Goal: Transaction & Acquisition: Purchase product/service

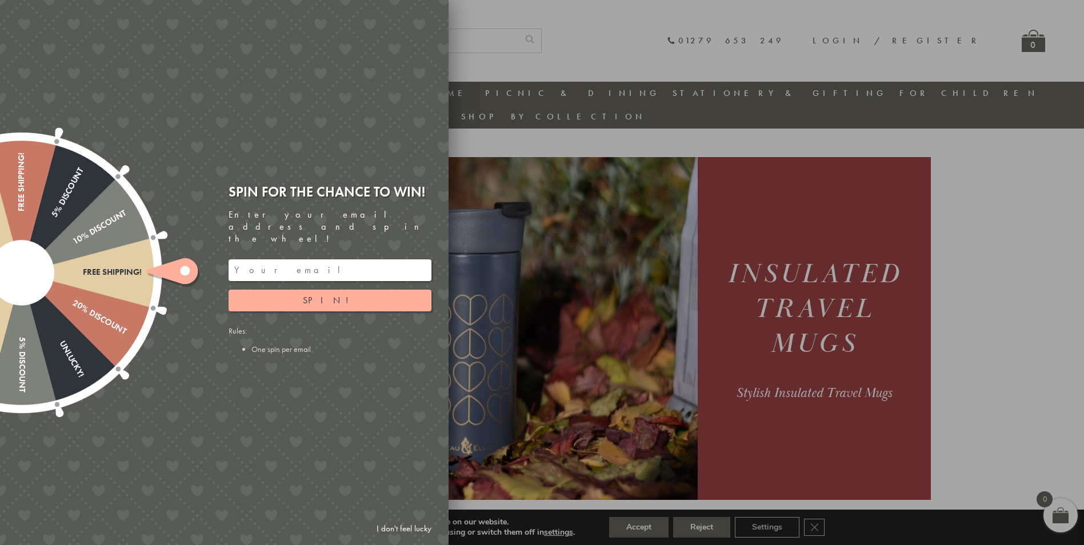
click at [327, 260] on input "email" at bounding box center [329, 270] width 203 height 22
drag, startPoint x: 367, startPoint y: 255, endPoint x: 107, endPoint y: 256, distance: 259.9
click at [107, 256] on div "Free shipping! 20% Discount Unlucky! 5% Discount 10% Discount Unlucky! 15% Disc…" at bounding box center [159, 272] width 577 height 545
click at [339, 294] on button "Spin!" at bounding box center [329, 301] width 203 height 22
click at [320, 268] on input "meg.baird@yahoo.com" at bounding box center [329, 270] width 203 height 22
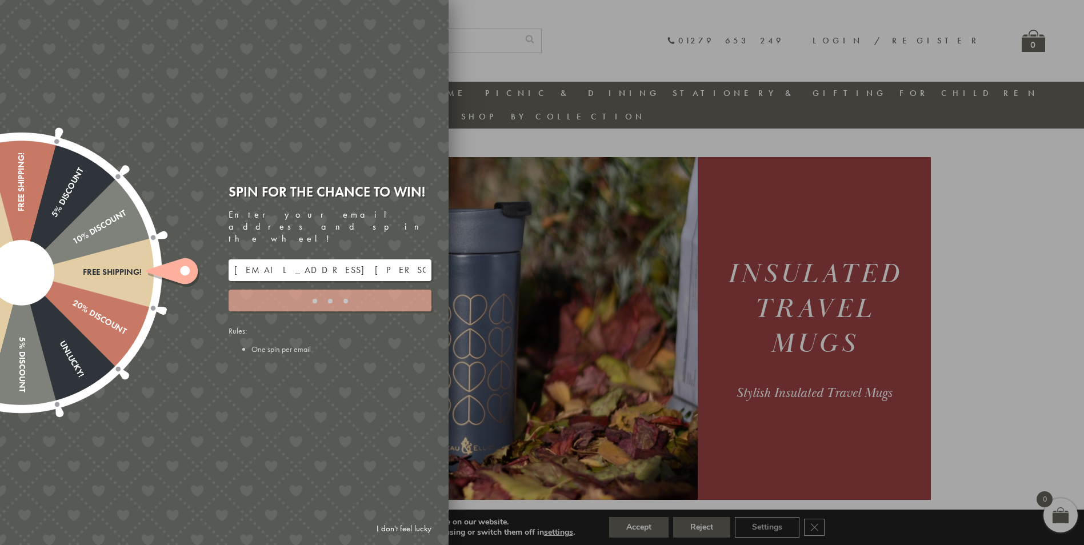
type input "meg.baird@yahoo.co.uk"
click at [464, 19] on div at bounding box center [542, 272] width 1084 height 545
click at [178, 266] on icon at bounding box center [171, 271] width 51 height 26
click at [398, 520] on link "I don't feel lucky" at bounding box center [404, 528] width 66 height 21
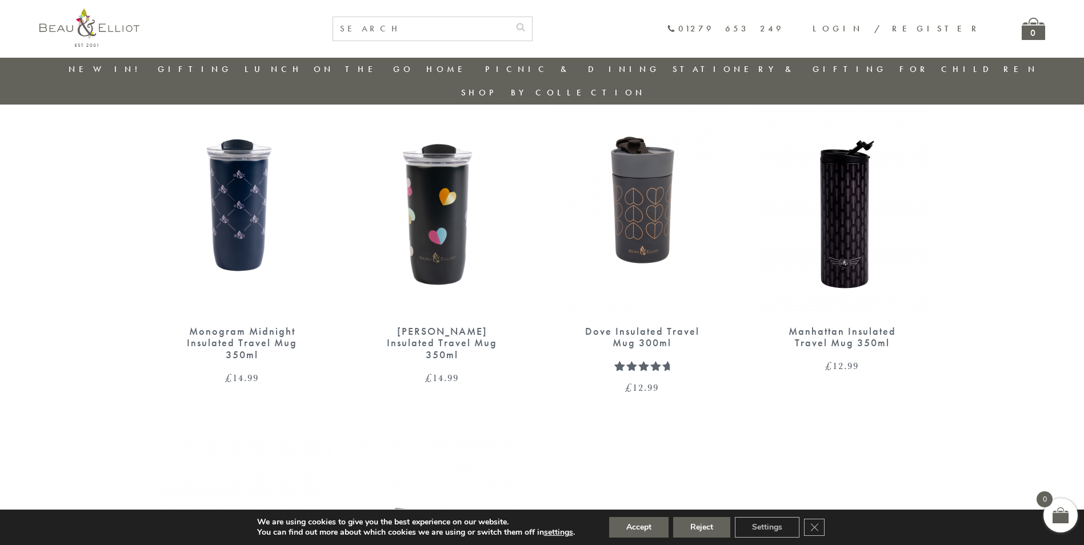
scroll to position [719, 0]
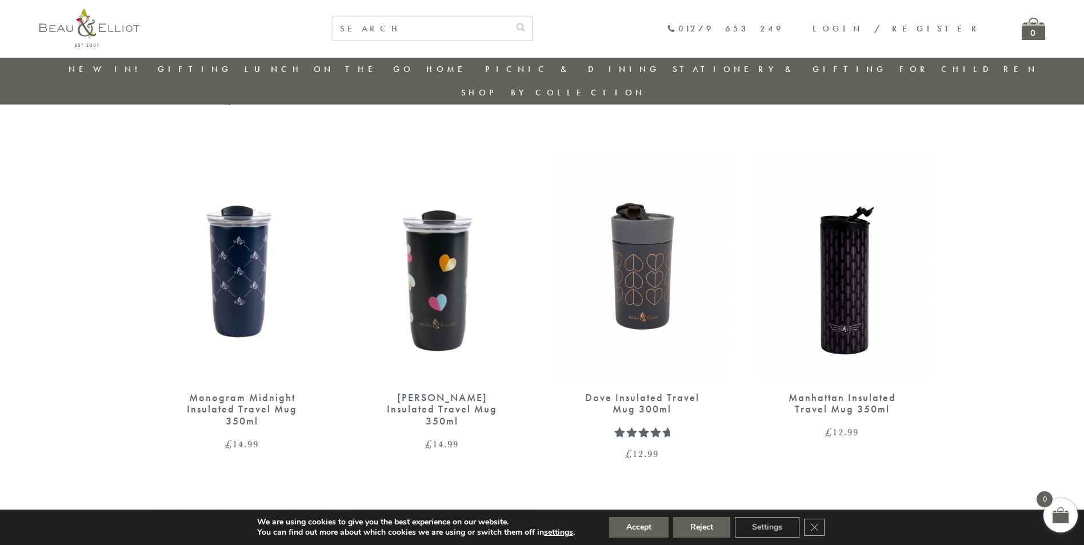
click at [857, 259] on img at bounding box center [841, 266] width 177 height 228
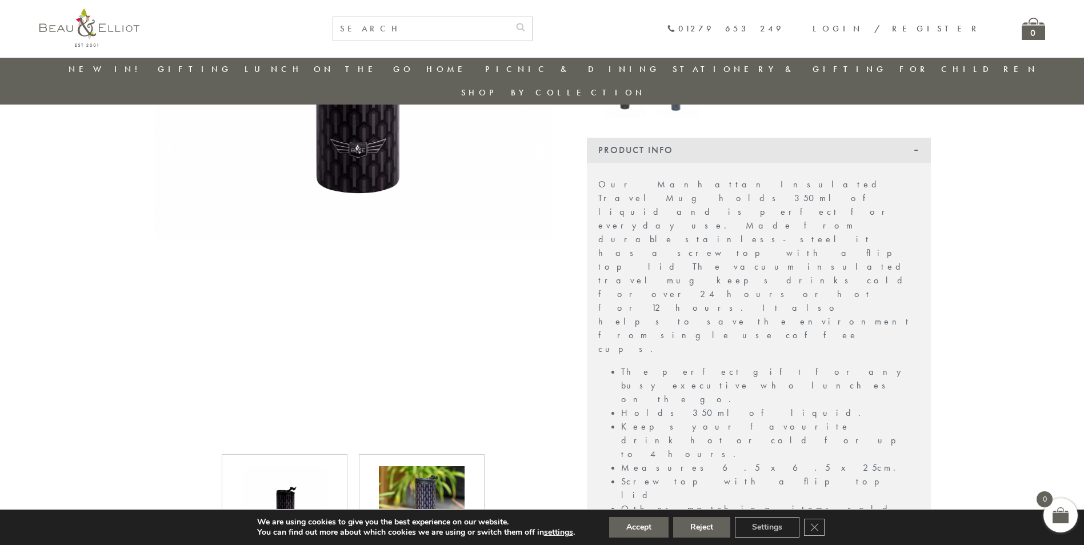
scroll to position [319, 0]
